Goal: Navigation & Orientation: Find specific page/section

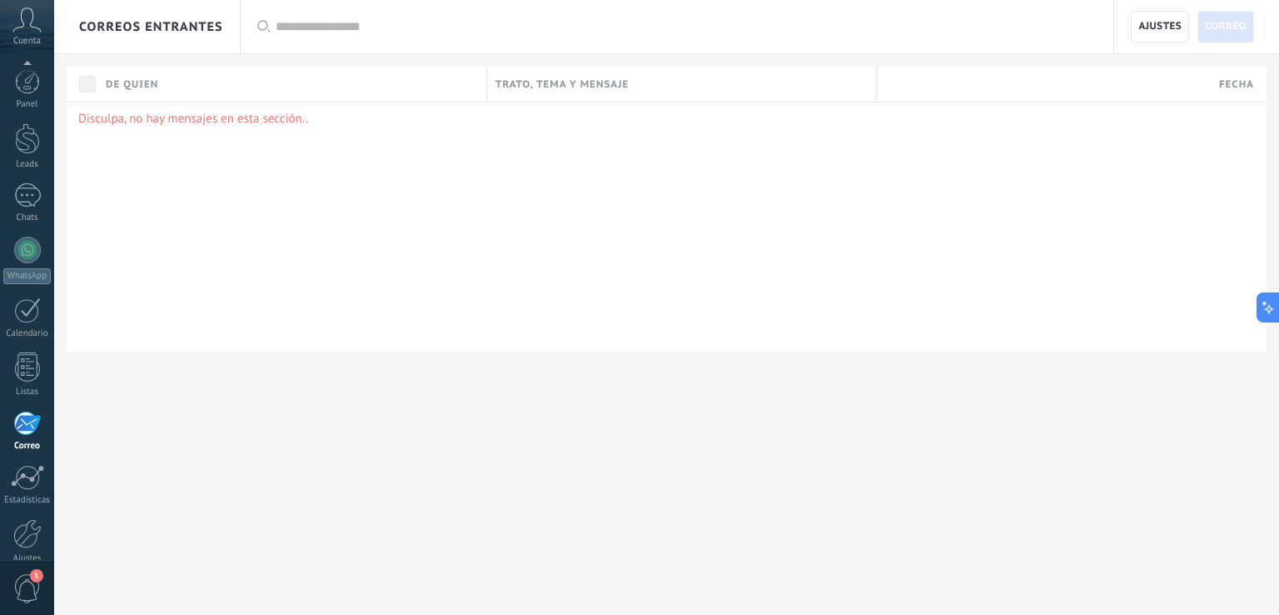
click at [184, 131] on div "Disculpa, no hay mensajes en esta sección.." at bounding box center [667, 227] width 1200 height 250
click at [33, 157] on div "Panel Leads Chats WhatsApp Clientes" at bounding box center [27, 277] width 54 height 570
click at [31, 163] on div at bounding box center [27, 172] width 27 height 27
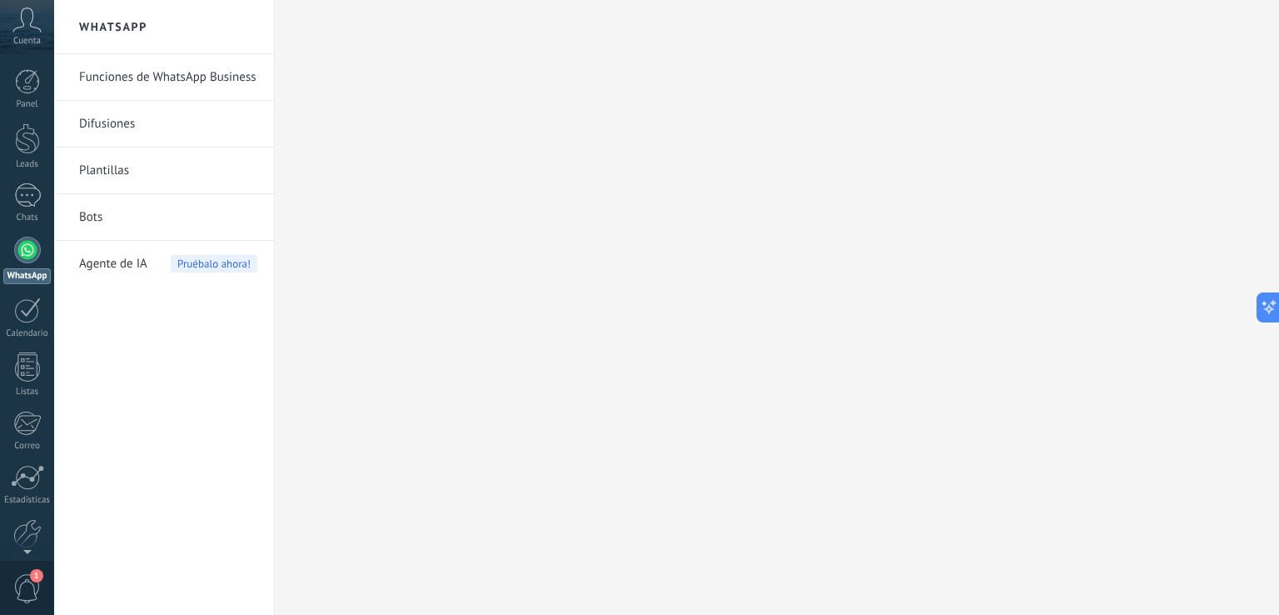
click at [179, 115] on link "Difusiones" at bounding box center [168, 124] width 178 height 47
click at [132, 128] on link "Difusiones" at bounding box center [168, 124] width 178 height 47
click at [210, 75] on link "Funciones de WhatsApp Business" at bounding box center [168, 77] width 178 height 47
click at [1275, 312] on icon at bounding box center [1280, 308] width 12 height 12
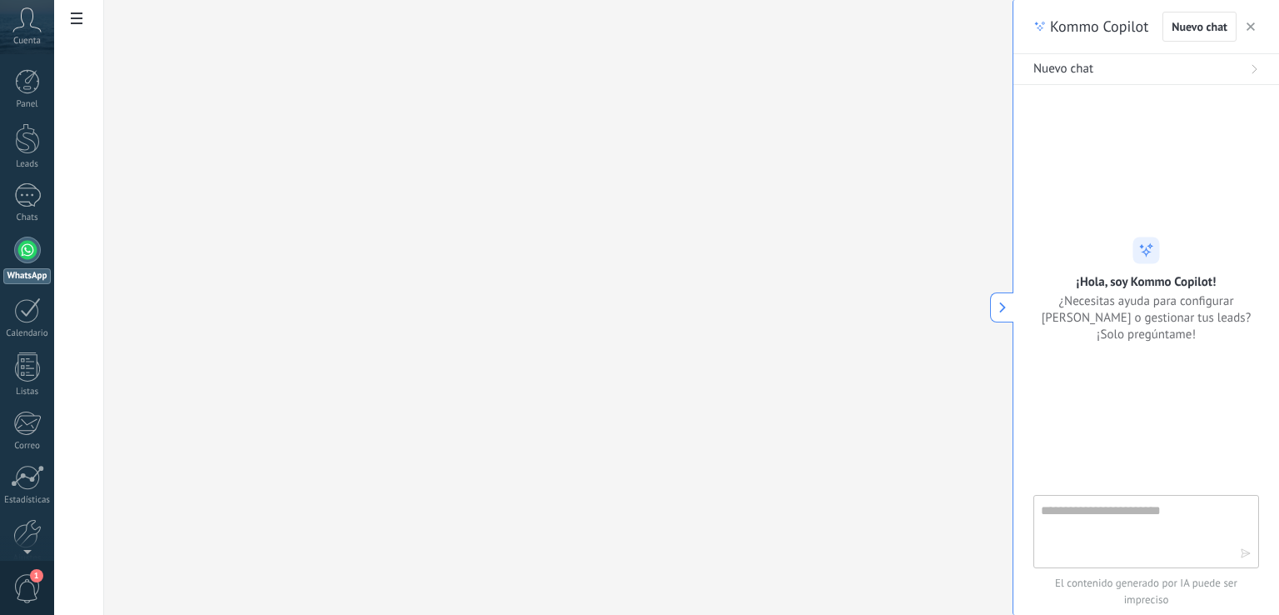
click at [1253, 28] on icon "button" at bounding box center [1251, 26] width 8 height 8
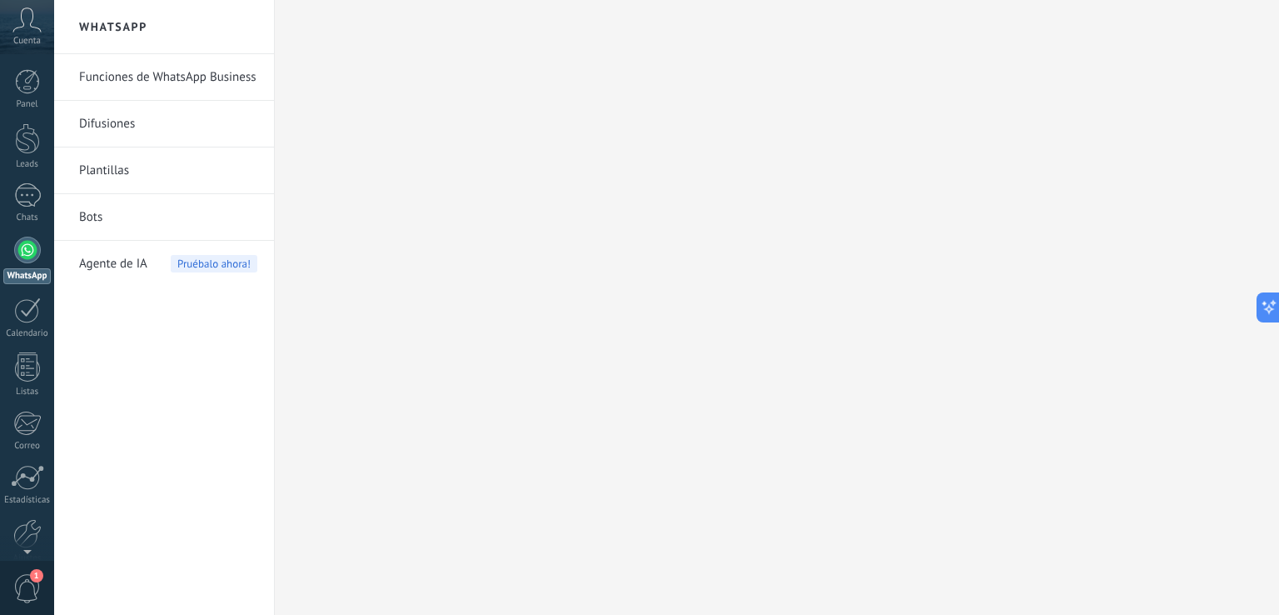
click at [327, 221] on div at bounding box center [777, 307] width 1005 height 615
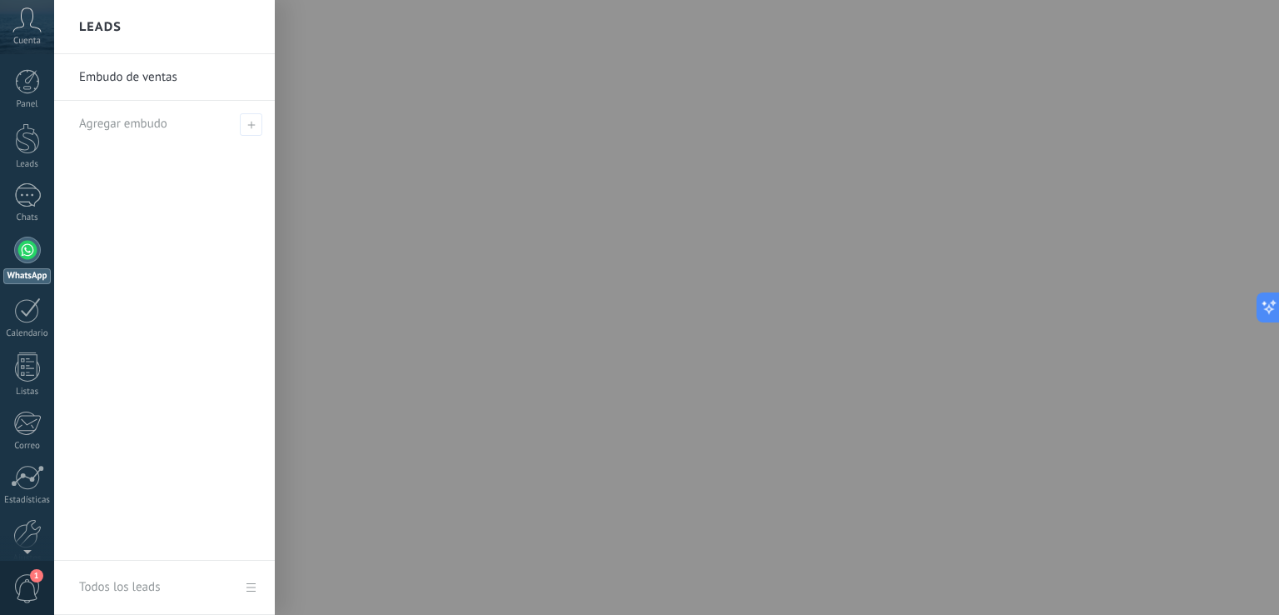
click at [697, 384] on div at bounding box center [693, 307] width 1279 height 615
